Goal: Entertainment & Leisure: Consume media (video, audio)

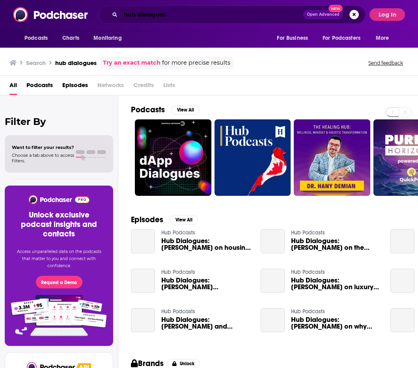
click at [157, 17] on input "hub dialogues" at bounding box center [212, 14] width 183 height 13
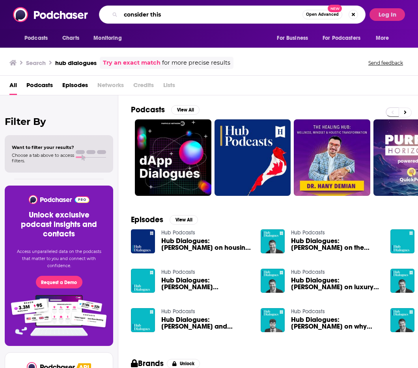
type input "consider this"
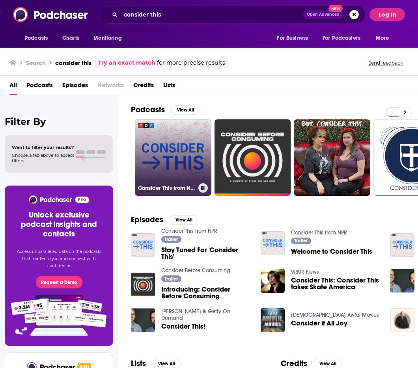
click at [175, 172] on link "Consider This from NPR" at bounding box center [173, 158] width 77 height 77
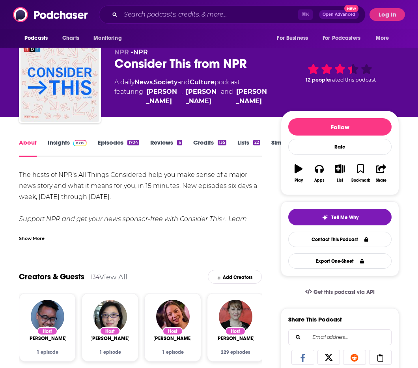
scroll to position [11, 0]
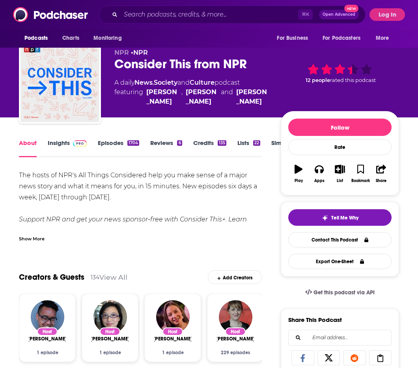
click at [60, 142] on link "Insights" at bounding box center [67, 148] width 39 height 18
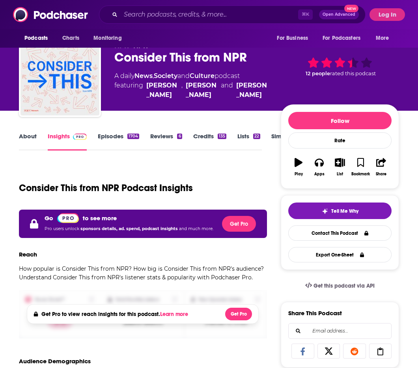
scroll to position [18, 0]
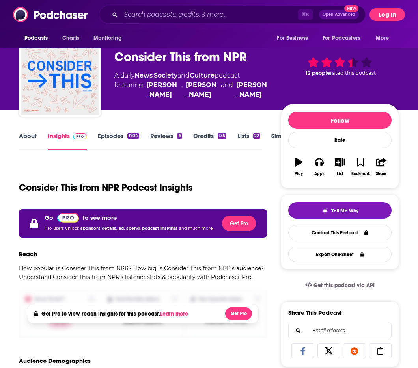
click at [390, 15] on button "Log In" at bounding box center [387, 14] width 35 height 13
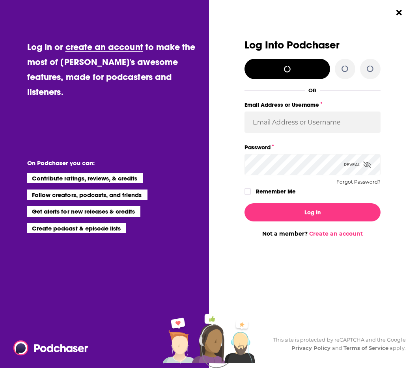
scroll to position [0, 0]
click at [303, 130] on input "Email Address or Username" at bounding box center [313, 122] width 136 height 21
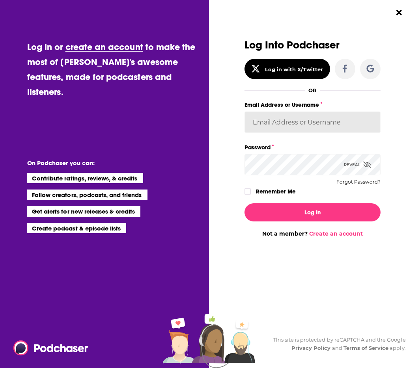
type input "[PERSON_NAME][EMAIL_ADDRESS][DOMAIN_NAME]"
click at [248, 191] on icon "Dialog" at bounding box center [247, 192] width 5 height 4
click at [245, 204] on button "Log In" at bounding box center [313, 213] width 136 height 18
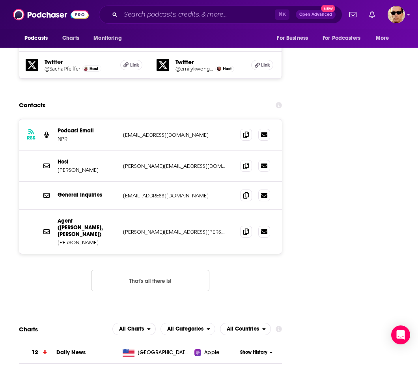
scroll to position [1071, 0]
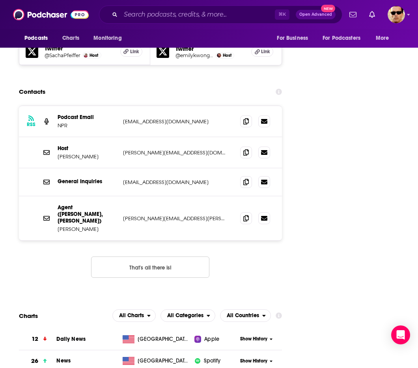
click at [276, 238] on div "RSS Podcast Email NPR [EMAIL_ADDRESS][DOMAIN_NAME] [EMAIL_ADDRESS][DOMAIN_NAME]…" at bounding box center [150, 198] width 263 height 185
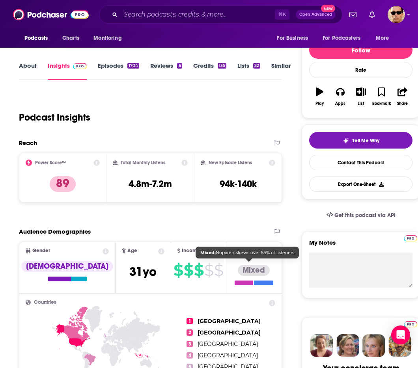
scroll to position [0, 0]
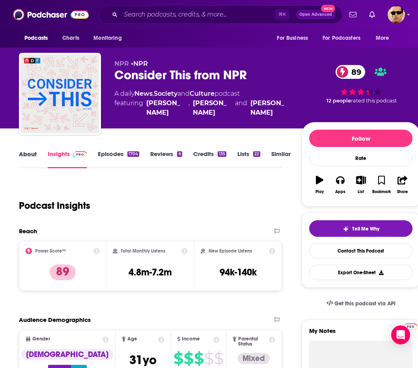
click at [43, 163] on div "About" at bounding box center [33, 159] width 29 height 18
click at [32, 163] on link "About" at bounding box center [28, 159] width 18 height 18
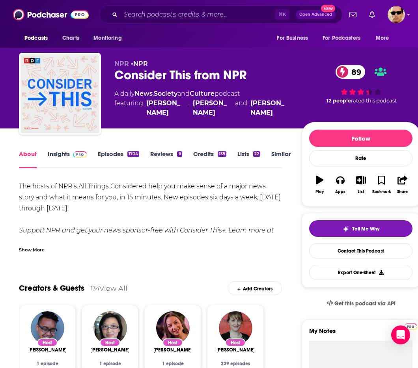
click at [126, 155] on link "Episodes 1704" at bounding box center [118, 159] width 41 height 18
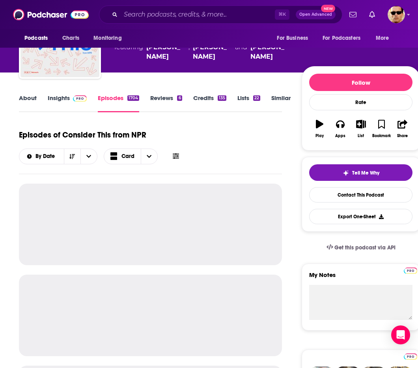
scroll to position [124, 0]
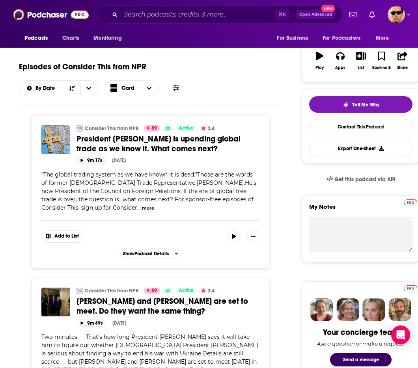
click at [90, 164] on button "9m 17s" at bounding box center [91, 160] width 29 height 7
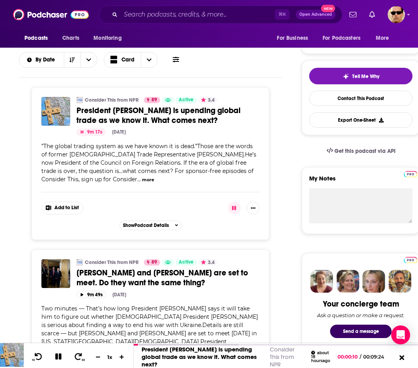
scroll to position [67, 0]
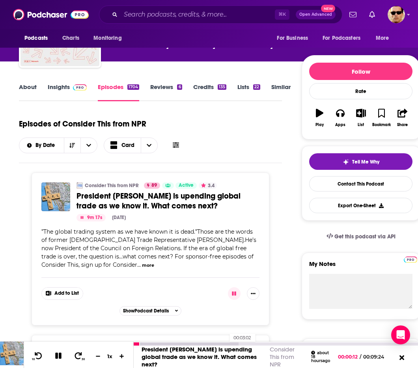
click at [226, 346] on div at bounding box center [186, 344] width 105 height 3
click at [254, 345] on div at bounding box center [232, 344] width 196 height 3
click at [273, 345] on div at bounding box center [232, 344] width 196 height 3
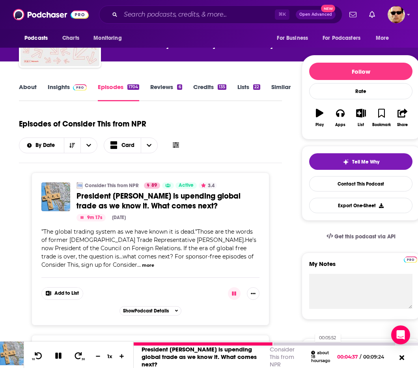
click at [311, 344] on div at bounding box center [264, 344] width 261 height 3
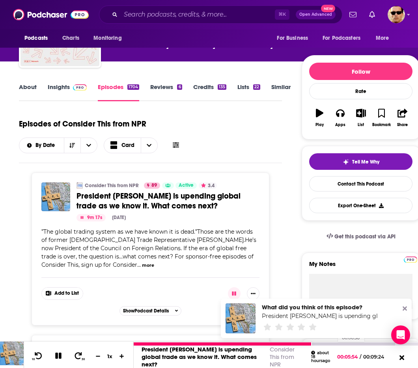
click at [334, 346] on div at bounding box center [264, 344] width 261 height 3
click at [307, 345] on div at bounding box center [234, 344] width 201 height 3
click at [294, 346] on div at bounding box center [222, 344] width 176 height 3
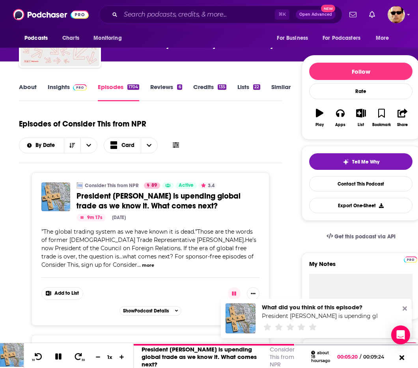
click at [405, 309] on icon at bounding box center [405, 309] width 4 height 4
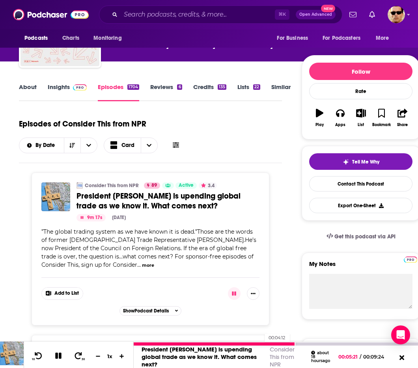
click at [260, 344] on div at bounding box center [215, 344] width 162 height 3
click at [248, 344] on div at bounding box center [197, 344] width 127 height 3
click at [231, 343] on div at bounding box center [191, 344] width 115 height 3
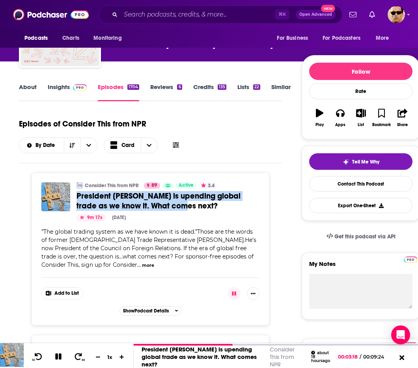
copy span "President [PERSON_NAME] is upending global trade as we know it. What comes next?"
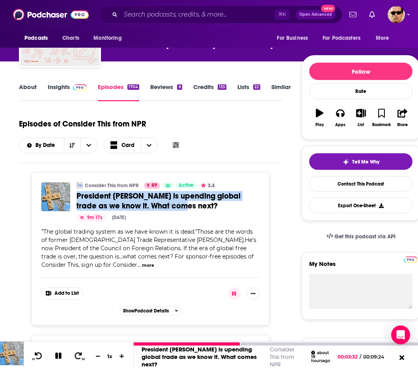
click at [60, 358] on icon at bounding box center [58, 356] width 9 height 9
click at [56, 354] on icon at bounding box center [58, 356] width 7 height 8
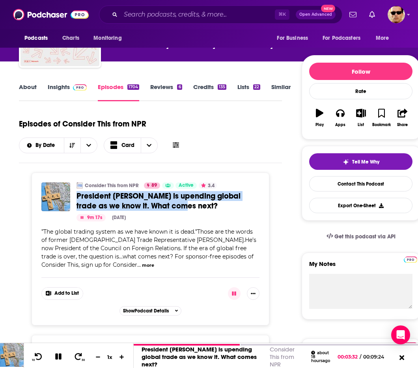
scroll to position [61, 0]
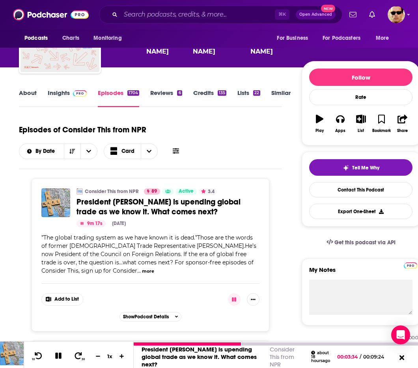
click at [401, 307] on body "Podcasts Charts Monitoring ⌘ K Open Advanced New For Business For Podcasters Mo…" at bounding box center [209, 123] width 418 height 368
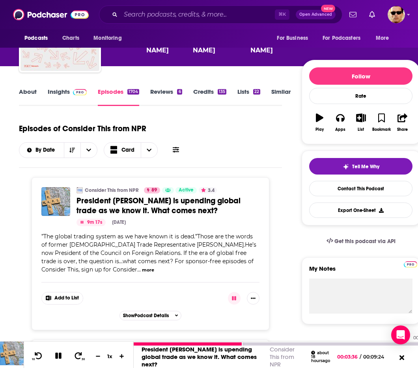
click at [405, 345] on div at bounding box center [276, 344] width 284 height 3
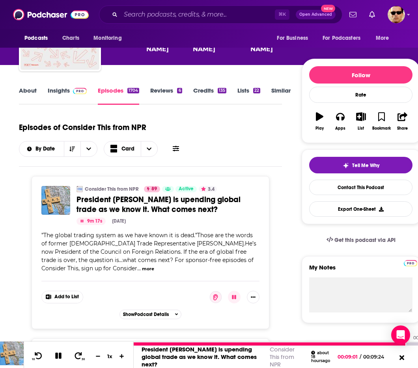
scroll to position [68, 0]
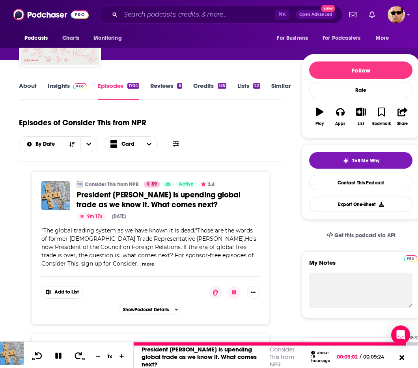
click at [394, 345] on div at bounding box center [270, 344] width 273 height 3
click at [378, 343] on div at bounding box center [256, 344] width 245 height 3
click at [368, 345] on div at bounding box center [257, 344] width 246 height 3
click at [55, 356] on icon at bounding box center [58, 355] width 8 height 9
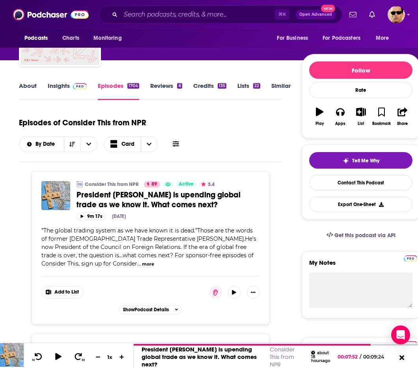
scroll to position [69, 0]
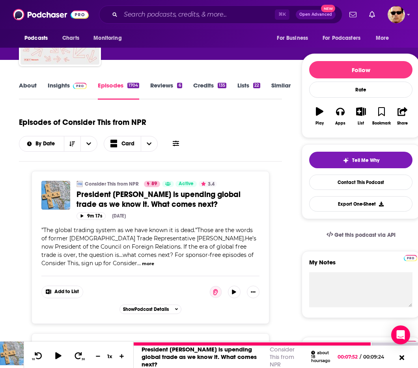
click at [66, 355] on div at bounding box center [62, 355] width 20 height 12
click at [63, 357] on button at bounding box center [58, 356] width 15 height 11
drag, startPoint x: 67, startPoint y: 361, endPoint x: 68, endPoint y: 346, distance: 14.6
click at [68, 346] on div "10 30 1 x" at bounding box center [79, 355] width 110 height 26
click at [67, 345] on div "10 30 1 x" at bounding box center [79, 355] width 110 height 26
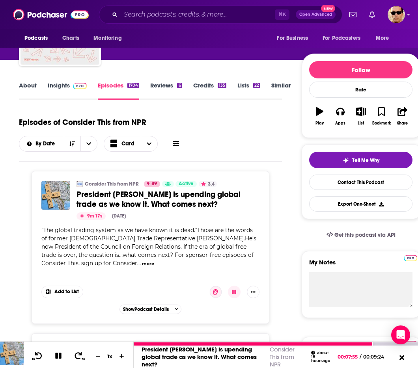
drag, startPoint x: 67, startPoint y: 359, endPoint x: 67, endPoint y: 367, distance: 7.5
click at [67, 367] on div "10 30 1 x" at bounding box center [79, 355] width 110 height 26
click at [57, 354] on icon at bounding box center [58, 356] width 6 height 6
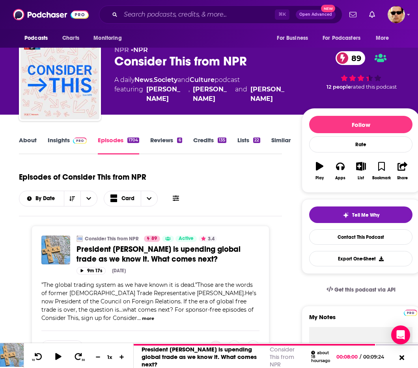
scroll to position [15, 0]
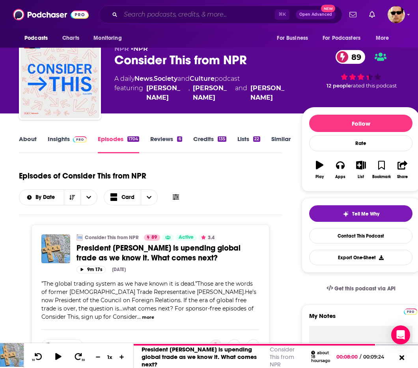
click at [186, 17] on input "Search podcasts, credits, & more..." at bounding box center [198, 14] width 154 height 13
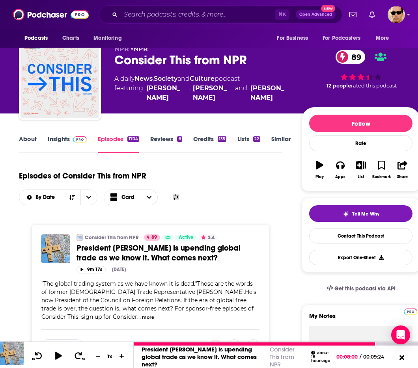
click at [63, 353] on button at bounding box center [58, 356] width 15 height 11
click at [57, 357] on icon at bounding box center [58, 356] width 6 height 6
click at [60, 358] on icon at bounding box center [58, 356] width 10 height 8
click at [37, 353] on icon at bounding box center [39, 356] width 10 height 8
click at [61, 357] on icon at bounding box center [58, 356] width 6 height 6
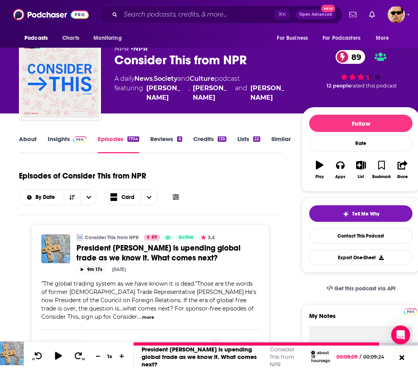
click at [57, 361] on button at bounding box center [58, 356] width 15 height 11
click at [39, 357] on icon at bounding box center [39, 356] width 10 height 8
click at [37, 357] on icon at bounding box center [39, 356] width 10 height 8
click at [99, 357] on button at bounding box center [98, 356] width 12 height 7
click at [99, 357] on icon at bounding box center [97, 356] width 5 height 1
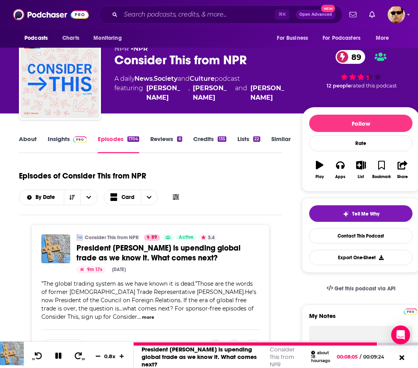
click at [99, 357] on icon at bounding box center [97, 356] width 5 height 1
click at [61, 357] on icon at bounding box center [58, 356] width 6 height 6
click at [59, 359] on icon at bounding box center [58, 356] width 10 height 8
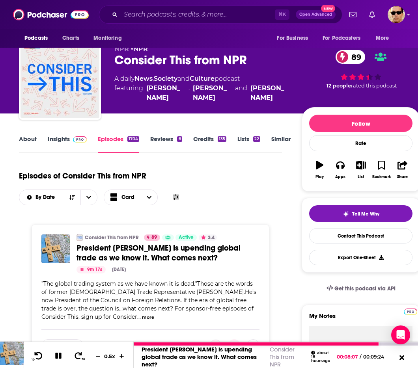
click at [39, 359] on icon at bounding box center [39, 355] width 8 height 7
click at [122, 359] on button at bounding box center [122, 356] width 12 height 7
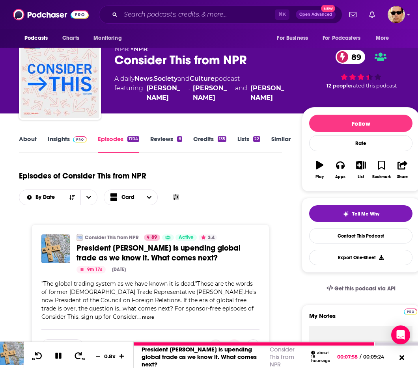
click at [122, 359] on button at bounding box center [122, 356] width 12 height 7
click at [98, 358] on icon at bounding box center [98, 356] width 7 height 5
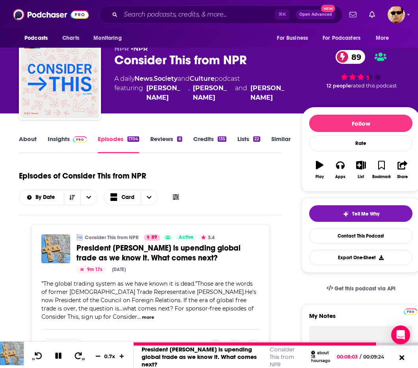
click at [98, 358] on icon at bounding box center [98, 356] width 7 height 5
click at [62, 354] on icon at bounding box center [58, 356] width 9 height 7
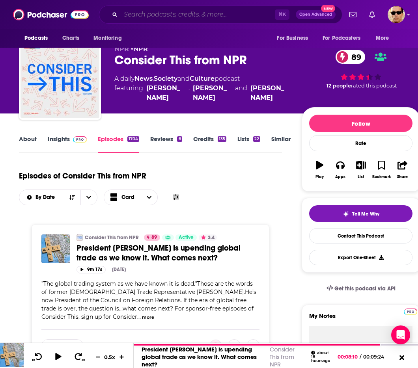
click at [159, 16] on input "Search podcasts, credits, & more..." at bounding box center [198, 14] width 154 height 13
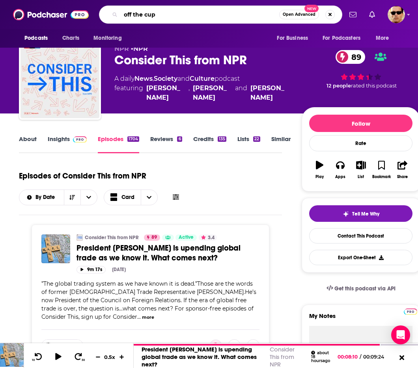
type input "off the [PERSON_NAME]"
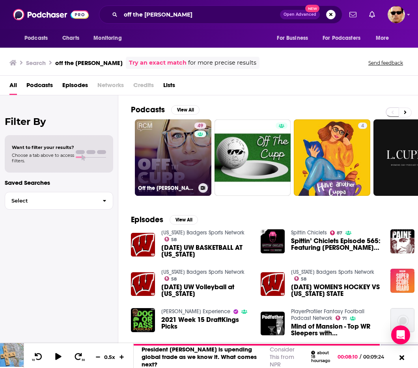
click at [170, 147] on link "49 Off the [PERSON_NAME] with [PERSON_NAME]" at bounding box center [173, 158] width 77 height 77
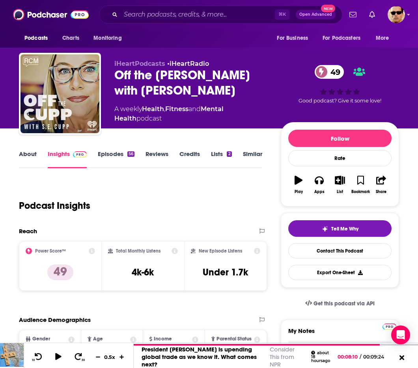
click at [112, 163] on link "Episodes 56" at bounding box center [116, 159] width 37 height 18
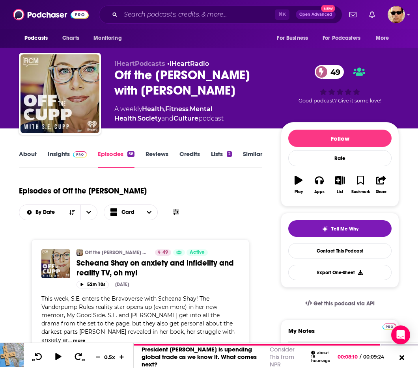
click at [67, 157] on link "Insights" at bounding box center [67, 159] width 39 height 18
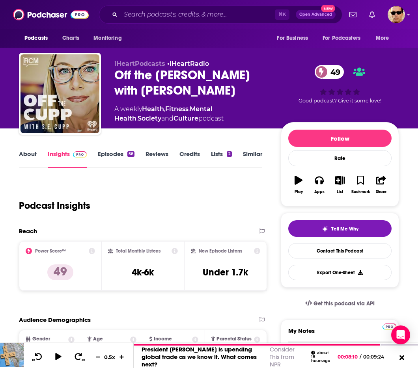
click at [25, 156] on link "About" at bounding box center [28, 159] width 18 height 18
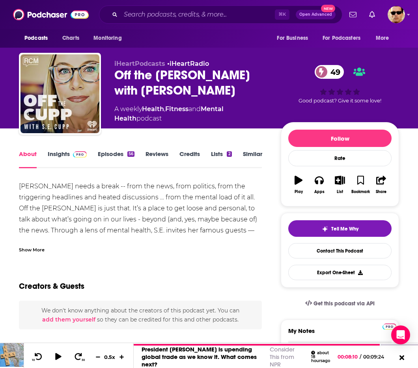
click at [55, 157] on link "Insights" at bounding box center [67, 159] width 39 height 18
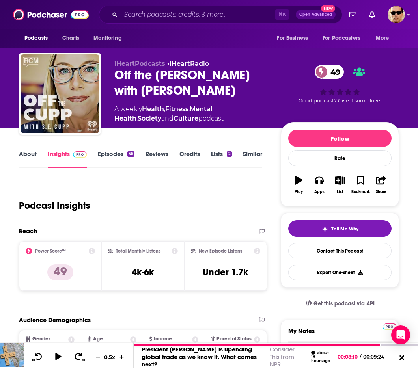
click at [98, 157] on link "Episodes 56" at bounding box center [116, 159] width 37 height 18
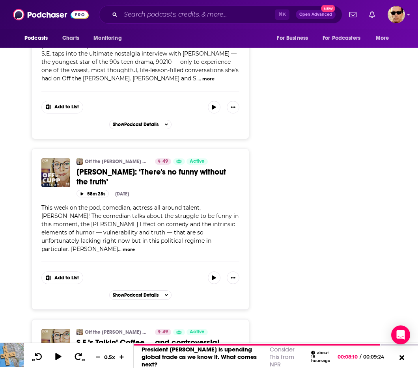
scroll to position [3867, 0]
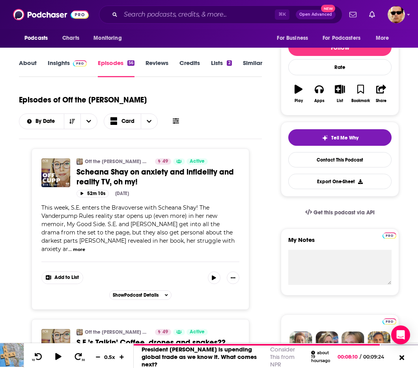
scroll to position [0, 0]
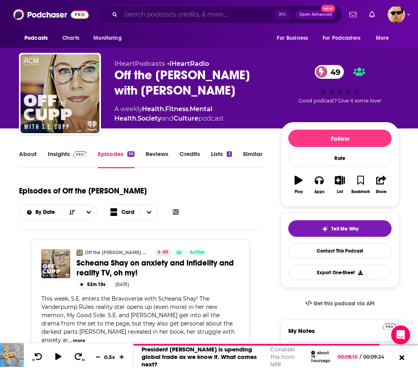
click at [186, 16] on input "Search podcasts, credits, & more..." at bounding box center [198, 14] width 154 height 13
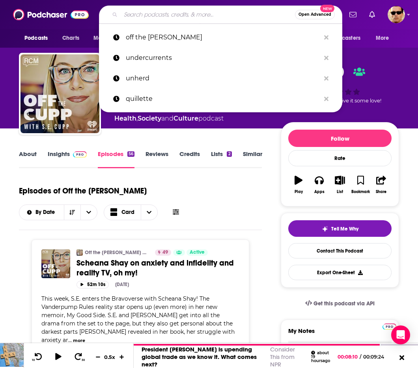
type input "r"
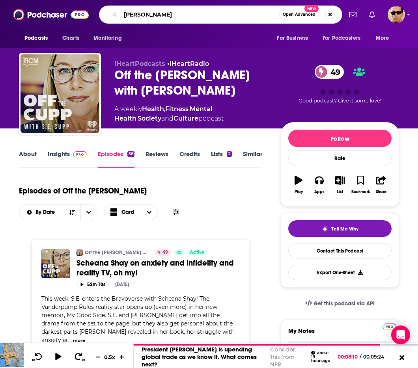
type input "u"
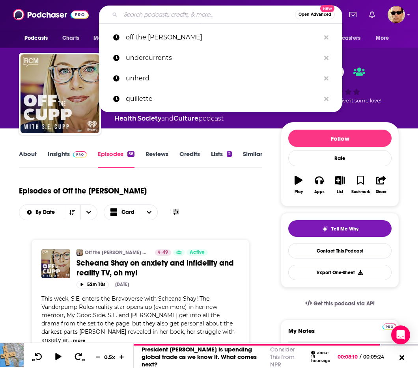
type input "f"
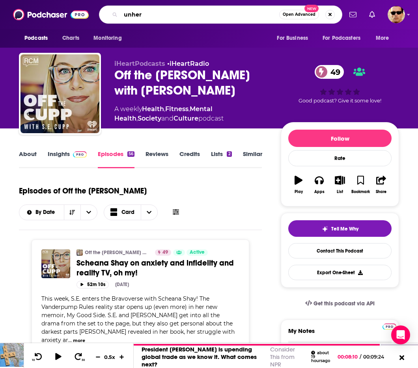
type input "unherd"
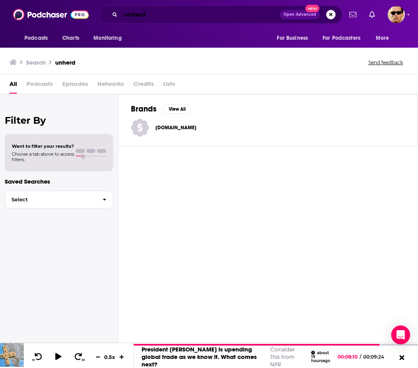
click at [163, 11] on input "unherd" at bounding box center [200, 14] width 159 height 13
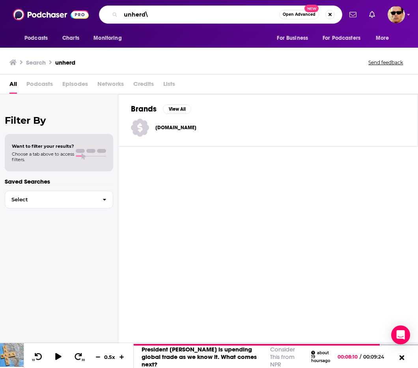
type input "unherd"
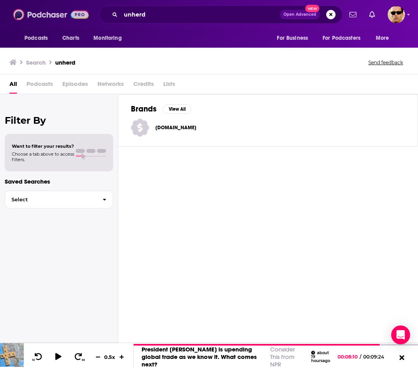
click at [36, 19] on img at bounding box center [51, 14] width 76 height 15
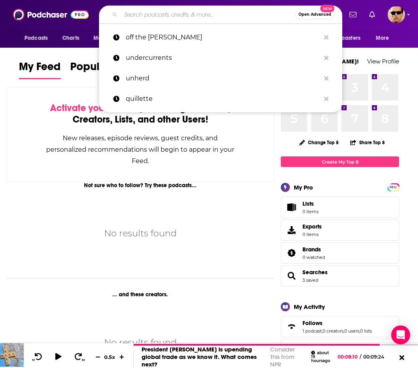
click at [153, 14] on input "Search podcasts, credits, & more..." at bounding box center [208, 14] width 174 height 13
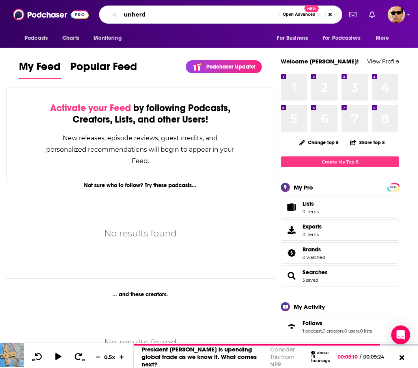
type input "unherd"
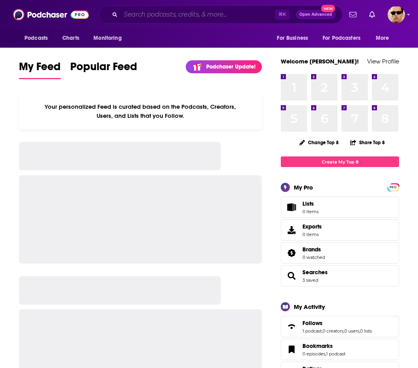
click at [147, 12] on input "Search podcasts, credits, & more..." at bounding box center [198, 14] width 154 height 13
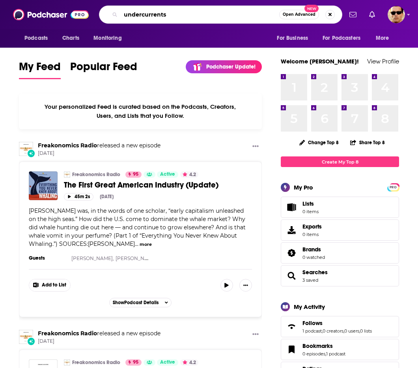
type input "undercurrents"
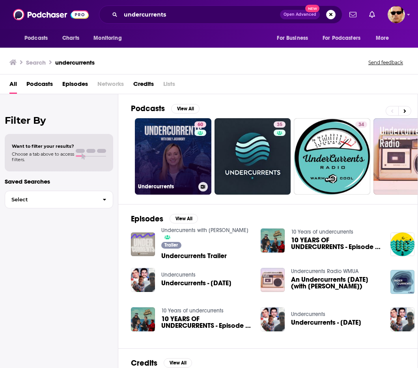
click at [150, 161] on link "60 Undercurrents" at bounding box center [173, 156] width 77 height 77
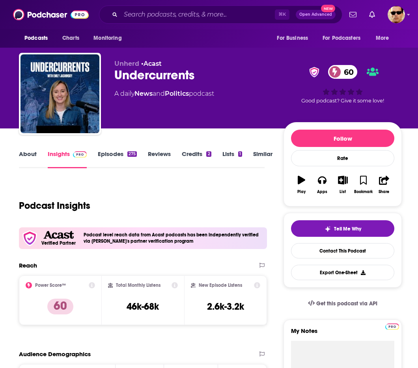
click at [114, 158] on link "Episodes 275" at bounding box center [117, 159] width 39 height 18
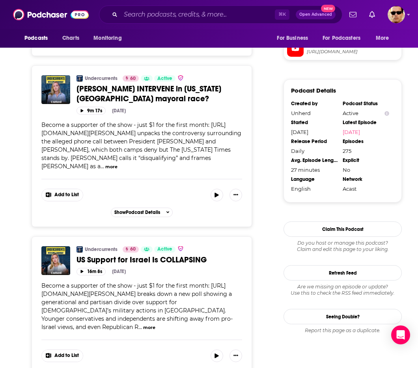
scroll to position [843, 0]
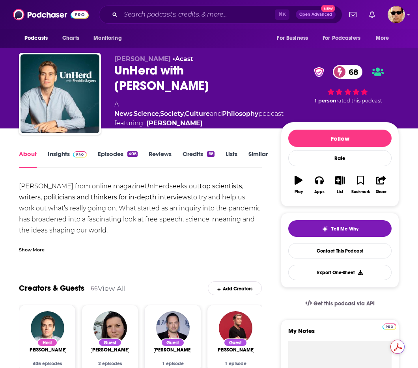
click at [62, 157] on link "Insights" at bounding box center [67, 159] width 39 height 18
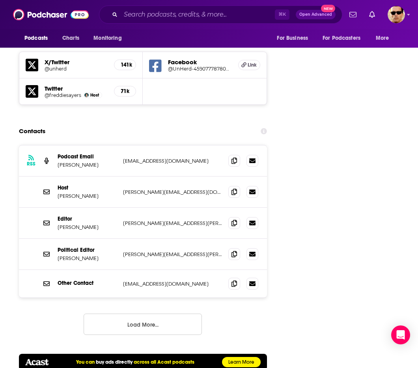
scroll to position [930, 0]
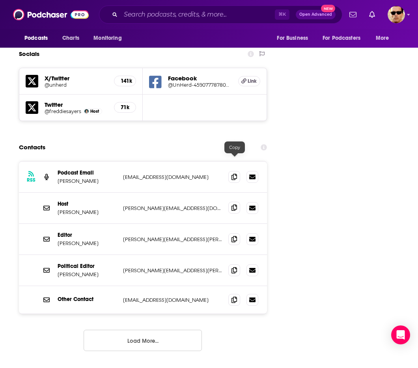
click at [235, 205] on icon at bounding box center [235, 208] width 6 height 6
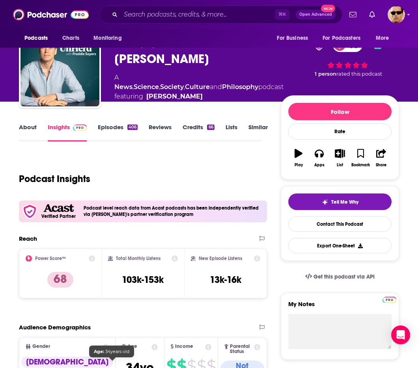
scroll to position [0, 0]
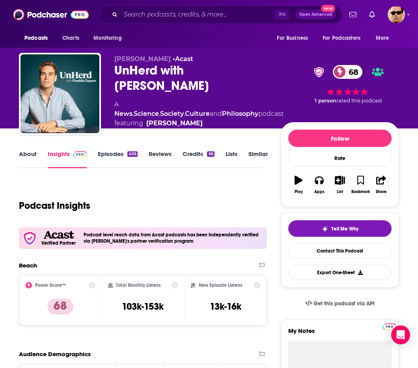
click at [111, 150] on div "About Insights Episodes 406 Reviews Credits 66 Lists Similar" at bounding box center [140, 158] width 243 height 19
click at [113, 155] on link "Episodes 406" at bounding box center [118, 159] width 40 height 18
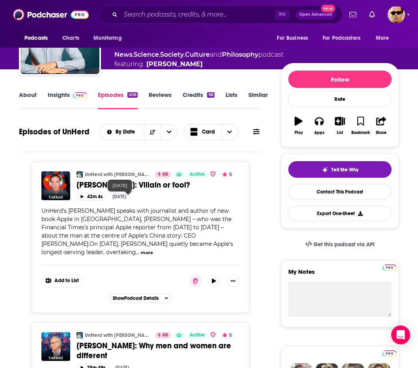
scroll to position [60, 0]
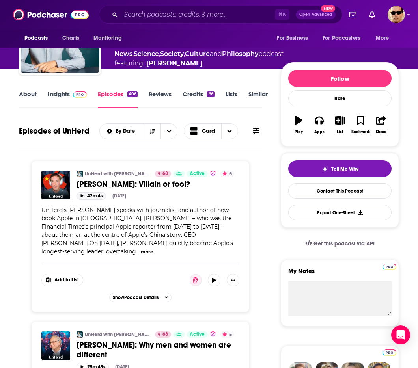
click at [93, 198] on button "42m 4s" at bounding box center [92, 195] width 30 height 7
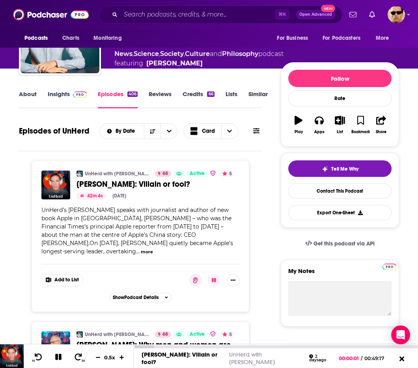
click at [233, 349] on div "Tim Cook: Villain or fool? UnHerd with Freddie Sayers 2 days ago 00:00:01 / 00:…" at bounding box center [276, 359] width 284 height 20
drag, startPoint x: 116, startPoint y: 358, endPoint x: 122, endPoint y: 358, distance: 5.5
click at [121, 358] on button at bounding box center [122, 357] width 12 height 7
click at [121, 358] on icon at bounding box center [122, 357] width 5 height 5
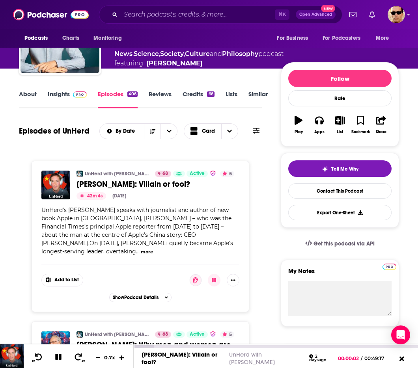
click at [122, 358] on icon at bounding box center [122, 357] width 5 height 5
click at [122, 357] on icon at bounding box center [122, 357] width 5 height 5
click at [254, 347] on div "10 30 1 x 00:20:51 Tim Cook: Villain or fool? UnHerd with Freddie Sayers 2 days…" at bounding box center [209, 357] width 418 height 24
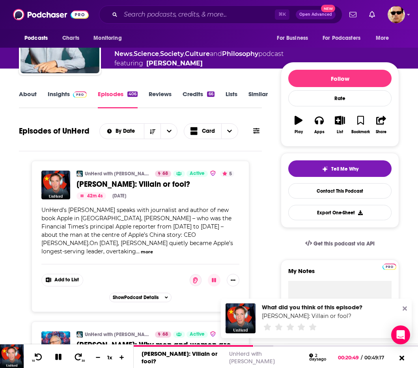
click at [404, 309] on icon at bounding box center [405, 309] width 4 height 6
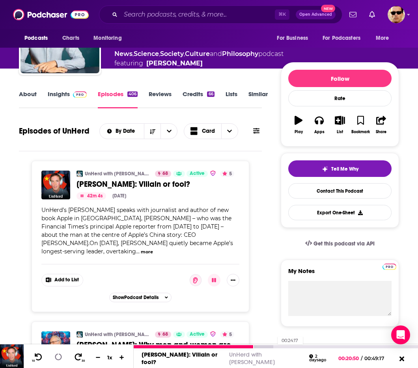
click at [274, 346] on div "00:24:17" at bounding box center [276, 347] width 284 height 3
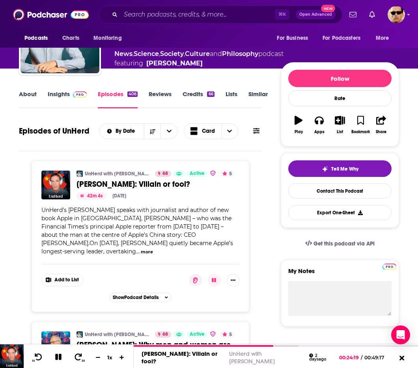
scroll to position [0, 0]
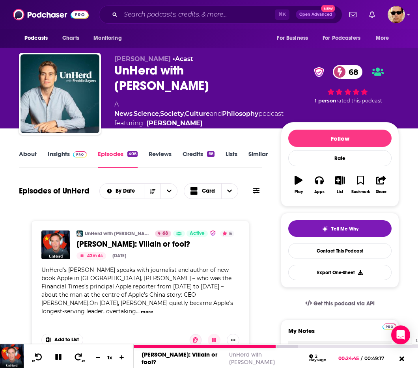
click at [408, 346] on div "00:47:36" at bounding box center [276, 347] width 284 height 3
click at [403, 346] on div at bounding box center [271, 347] width 275 height 3
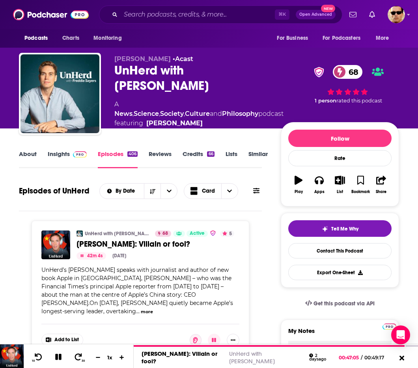
click at [64, 159] on link "Insights" at bounding box center [67, 159] width 39 height 18
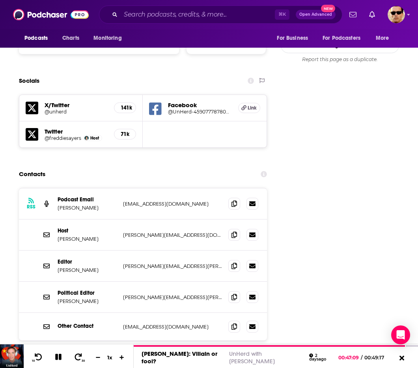
scroll to position [906, 0]
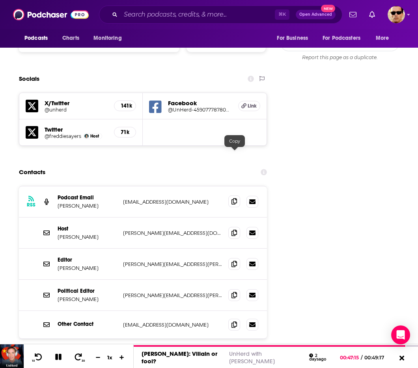
click at [235, 198] on icon at bounding box center [235, 201] width 6 height 6
click at [167, 355] on button "Load More..." at bounding box center [143, 365] width 118 height 21
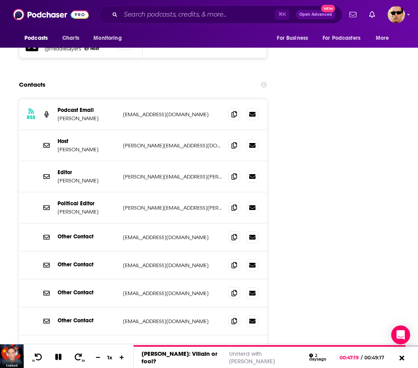
scroll to position [993, 0]
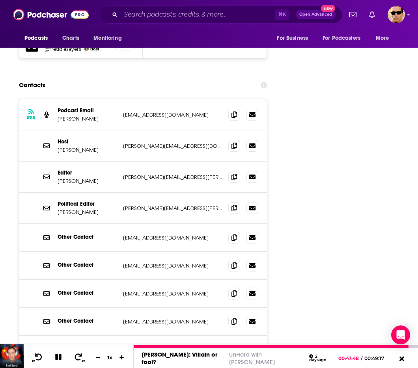
click at [60, 361] on icon at bounding box center [58, 357] width 10 height 8
